Goal: Task Accomplishment & Management: Manage account settings

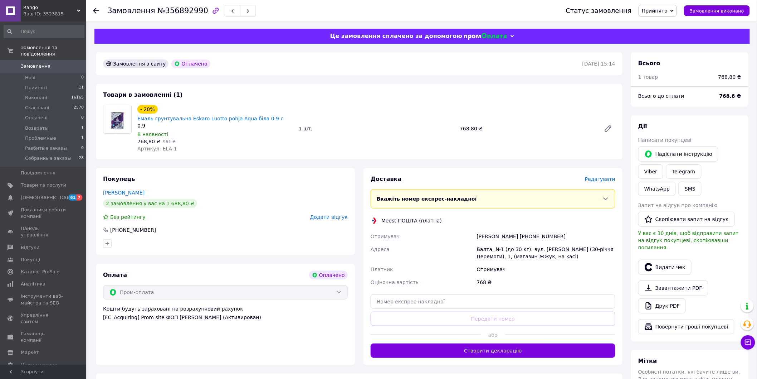
click at [598, 176] on span "Редагувати" at bounding box center [600, 179] width 30 height 6
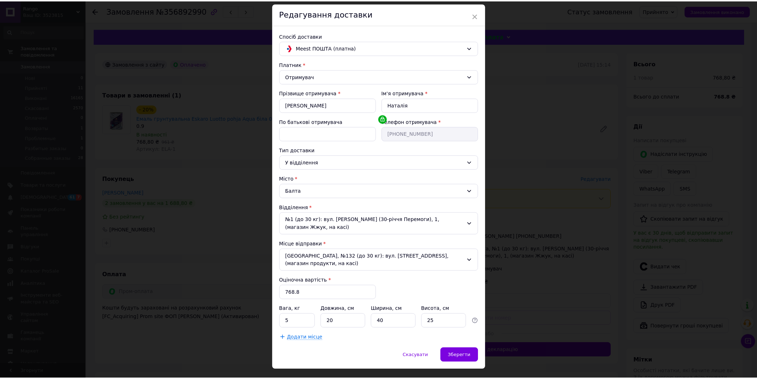
scroll to position [31, 0]
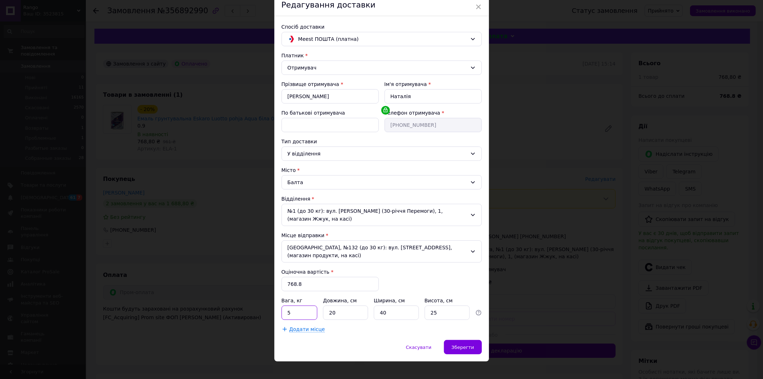
click at [300, 305] on input "5" at bounding box center [300, 312] width 36 height 14
type input "1"
type input "11"
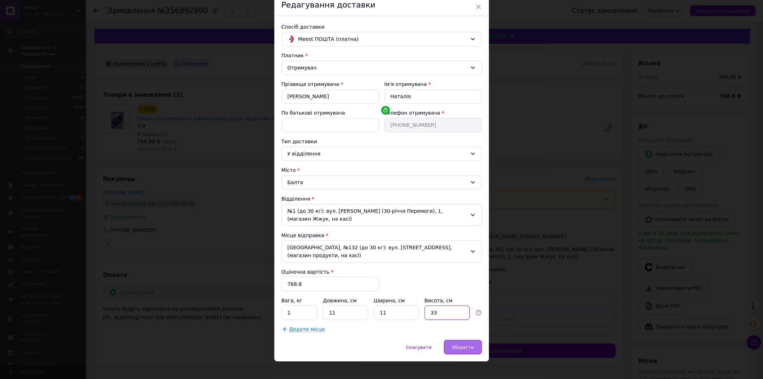
type input "33"
click at [464, 344] on span "Зберегти" at bounding box center [463, 346] width 23 height 5
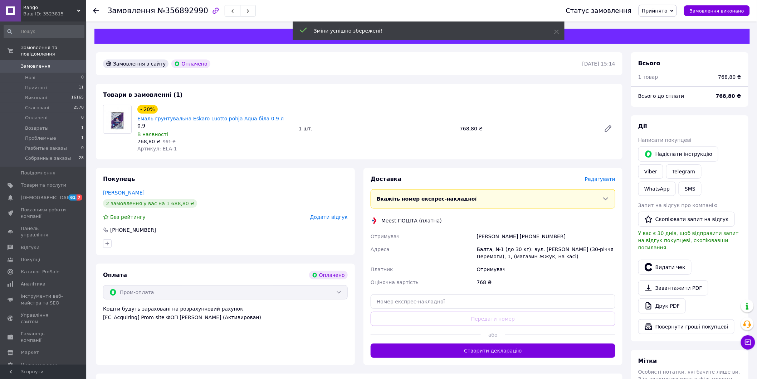
click at [507, 343] on button "Створити декларацію" at bounding box center [493, 350] width 245 height 14
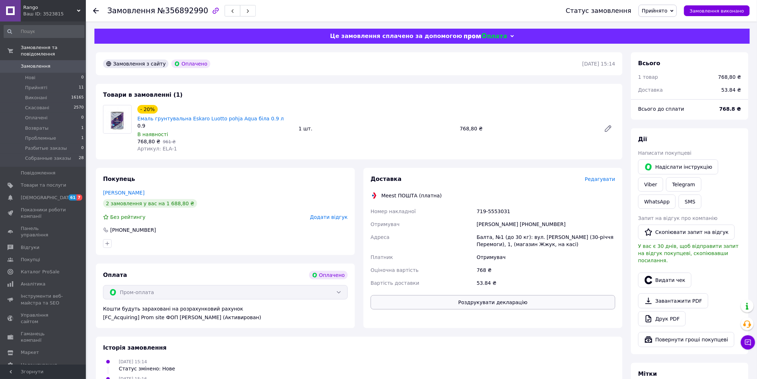
click at [513, 295] on button "Роздрукувати декларацію" at bounding box center [493, 302] width 245 height 14
drag, startPoint x: 287, startPoint y: 110, endPoint x: 204, endPoint y: 109, distance: 82.7
click at [204, 109] on div "- 20% Емаль грунтувальна Eskaro Luotto pohja Aqua біла 0.9 л" at bounding box center [215, 113] width 157 height 19
copy link "Eskaro Luotto pohja Aqua біла 0.9 л"
click at [668, 3] on div "Статус замовлення Прийнято Виконано Скасовано Оплачено Возвраты Проблемные Разб…" at bounding box center [651, 10] width 198 height 21
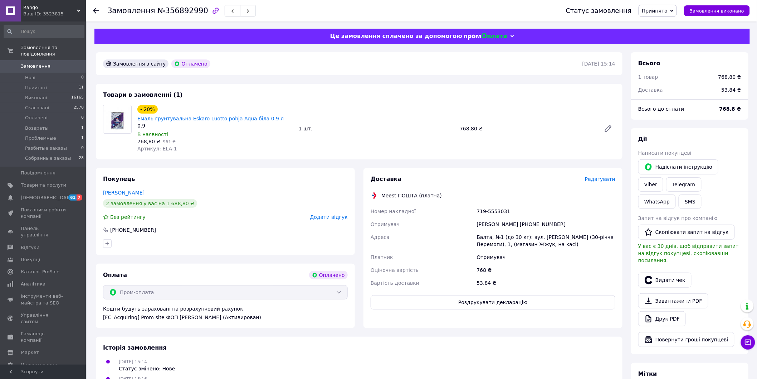
click at [668, 9] on span "Прийнято" at bounding box center [655, 11] width 26 height 6
click at [677, 80] on li "Собранные заказы" at bounding box center [665, 81] width 53 height 11
